Goal: Find specific page/section: Find specific page/section

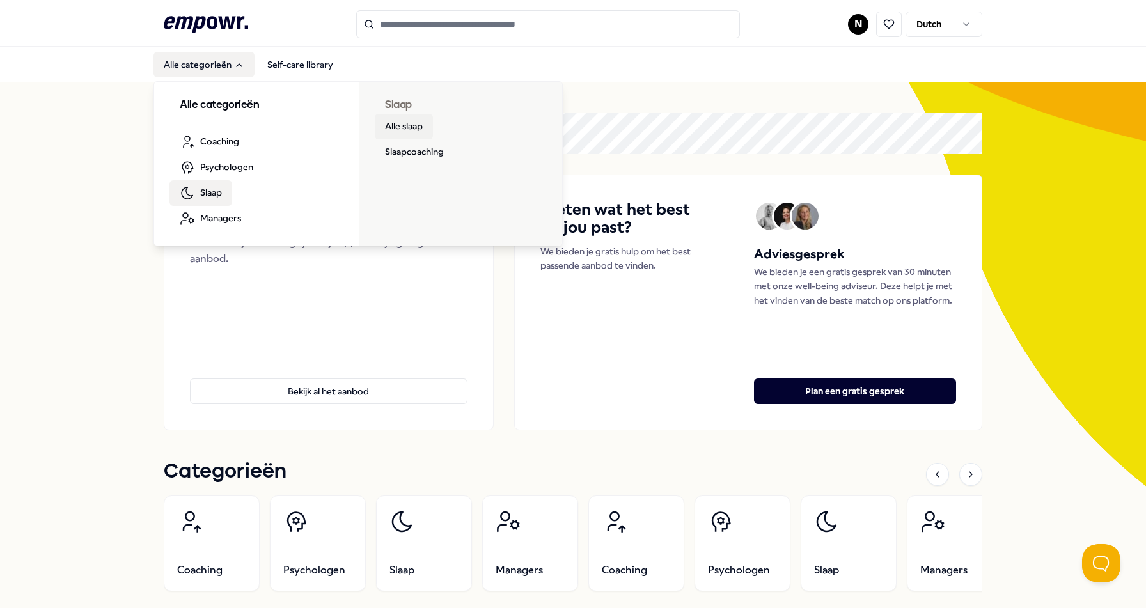
click at [387, 122] on link "Alle slaap" at bounding box center [404, 127] width 58 height 26
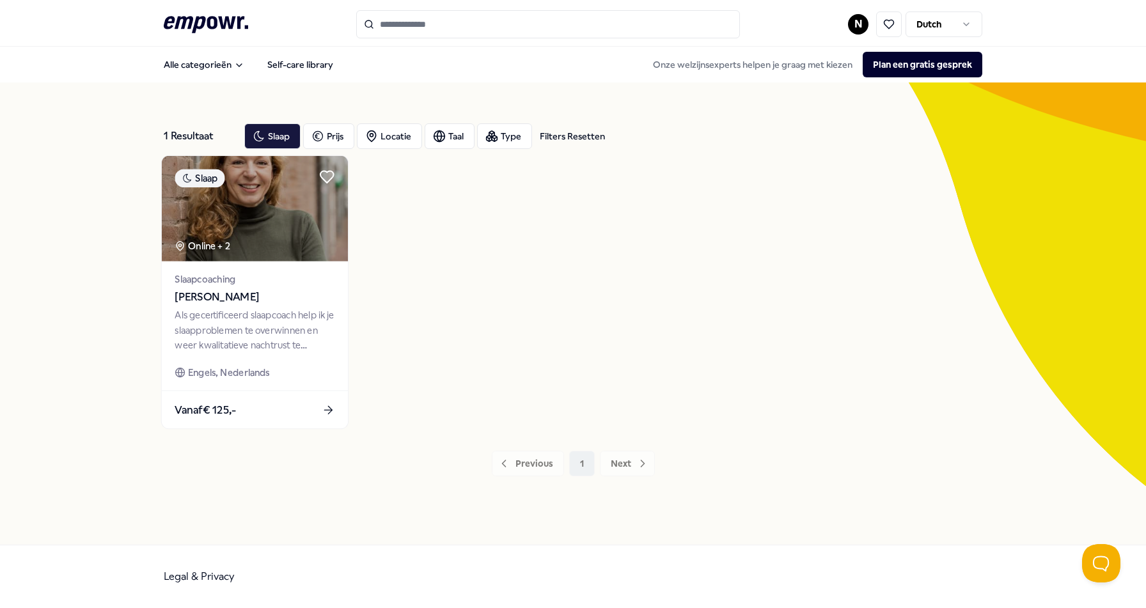
click at [226, 299] on span "[PERSON_NAME]" at bounding box center [255, 297] width 160 height 17
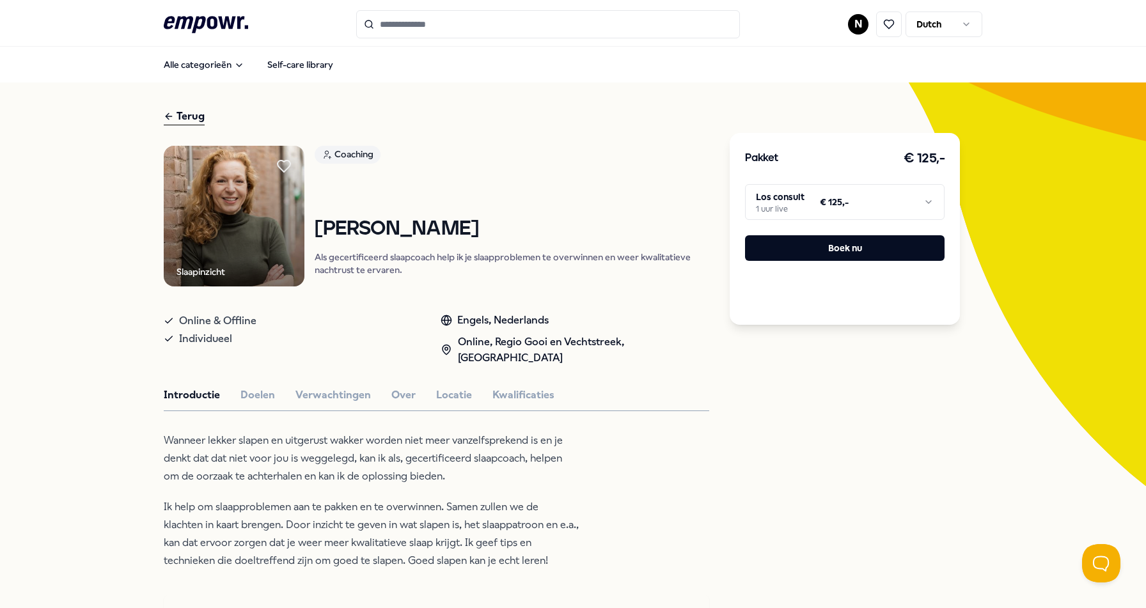
click at [821, 196] on html ".empowr-logo_svg__cls-1{fill:#03032f} N Dutch Alle categorieën Self-care librar…" at bounding box center [573, 304] width 1146 height 608
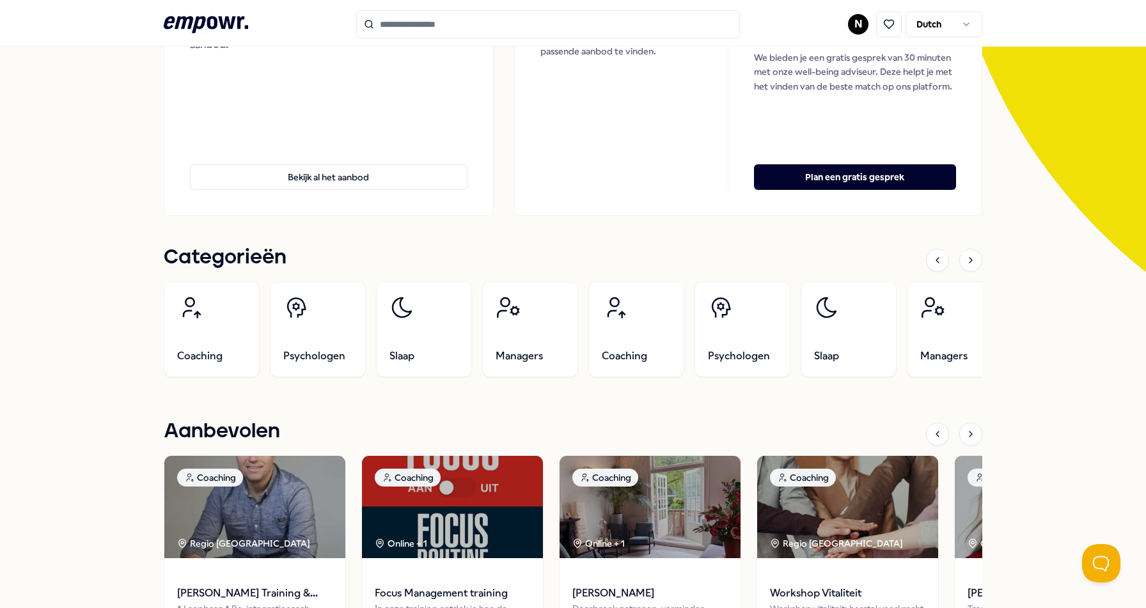
scroll to position [320, 0]
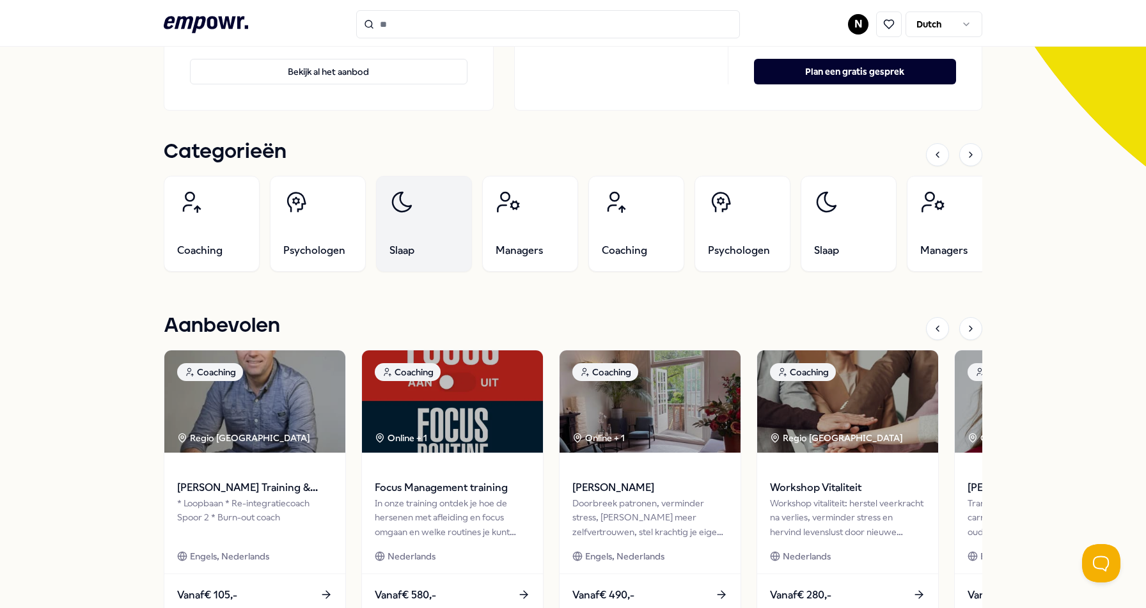
click at [410, 219] on link "Slaap" at bounding box center [424, 224] width 96 height 96
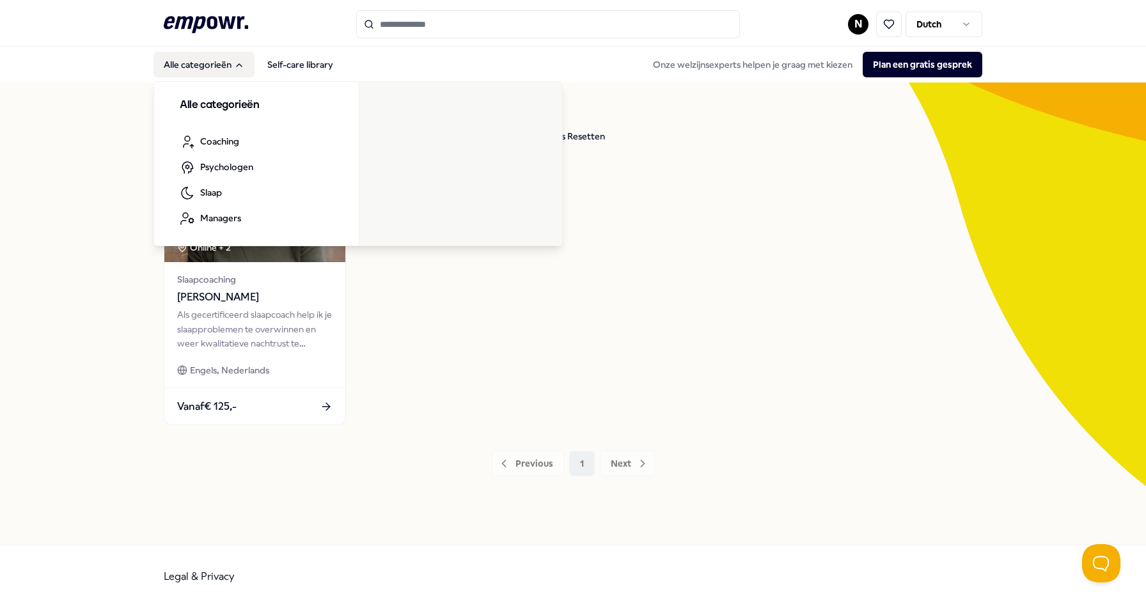
click at [233, 68] on button "Alle categorieën" at bounding box center [203, 65] width 101 height 26
click at [235, 63] on icon "Main" at bounding box center [239, 65] width 10 height 10
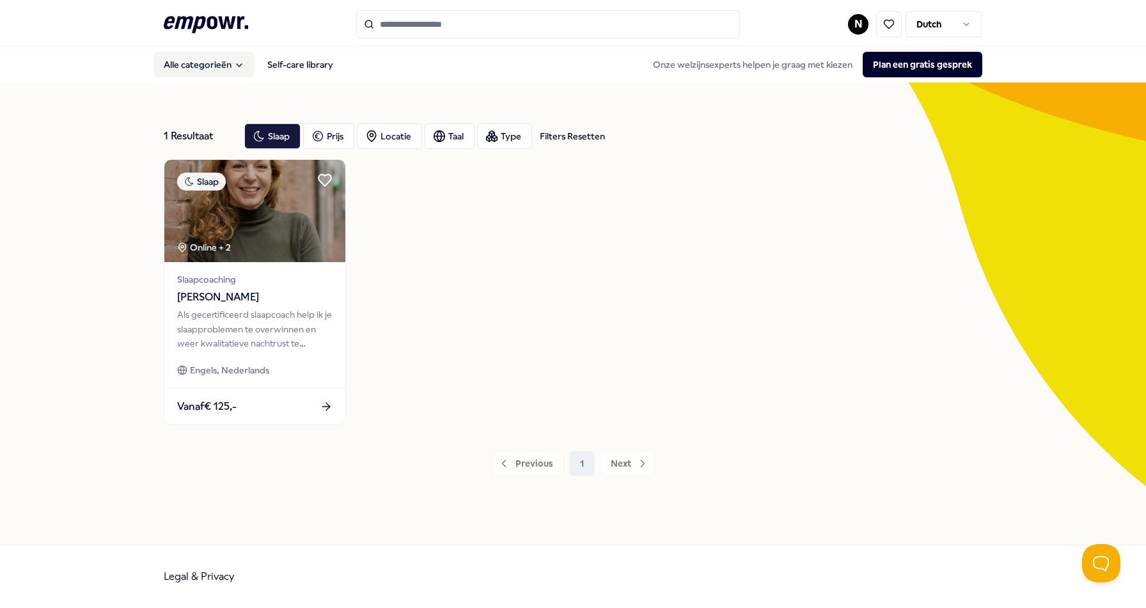
click at [235, 63] on icon "Main" at bounding box center [239, 65] width 10 height 10
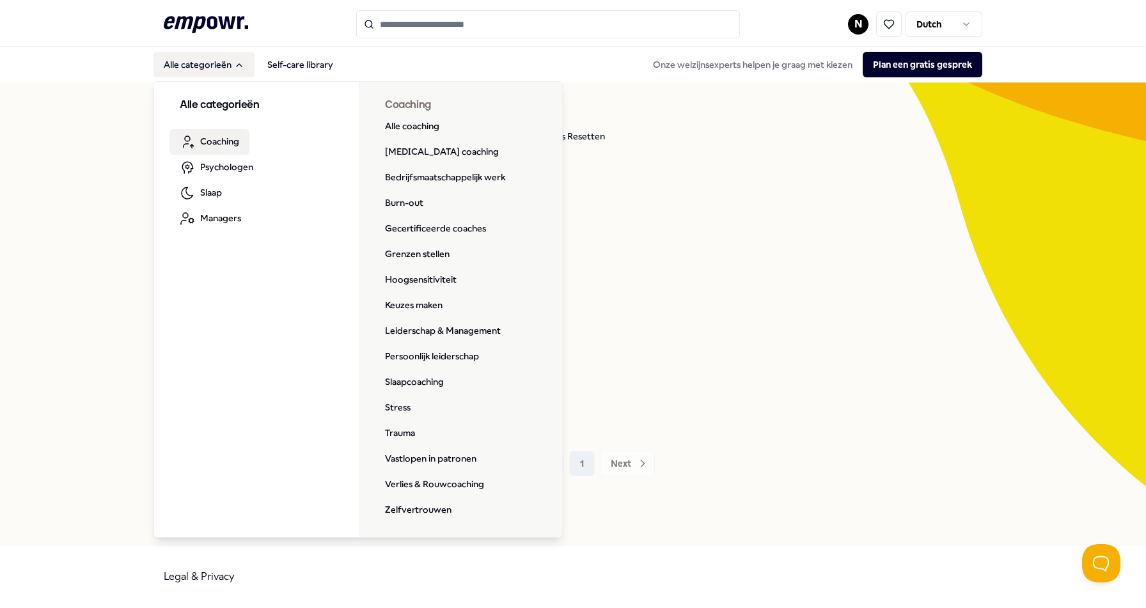
click at [235, 140] on span "Coaching" at bounding box center [219, 141] width 39 height 14
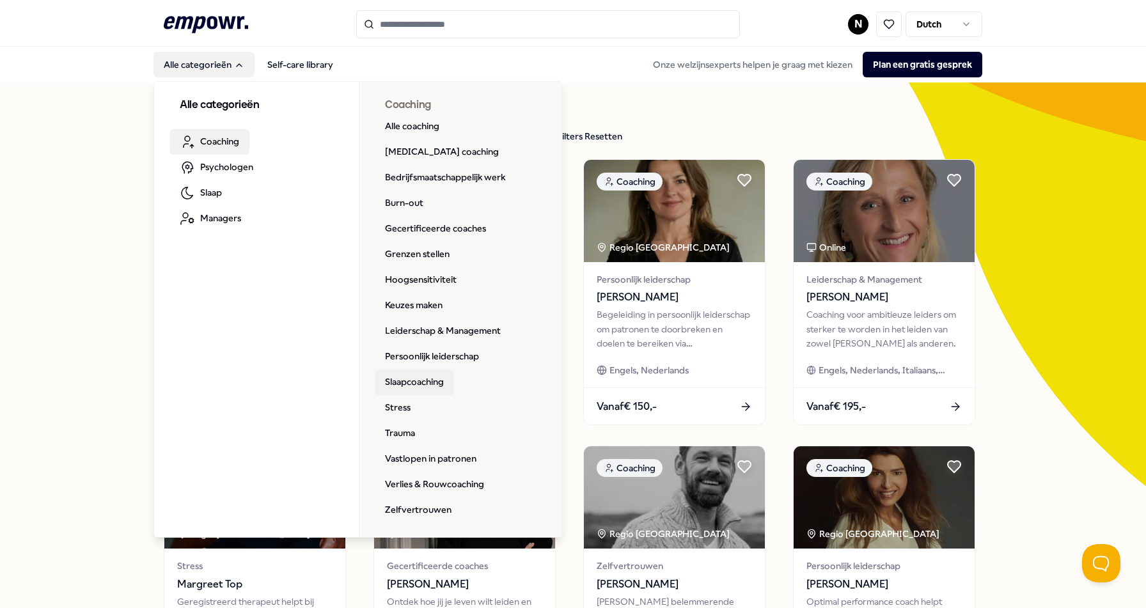
click at [391, 377] on link "Slaapcoaching" at bounding box center [414, 382] width 79 height 26
